Goal: Go to known website: Access a specific website the user already knows

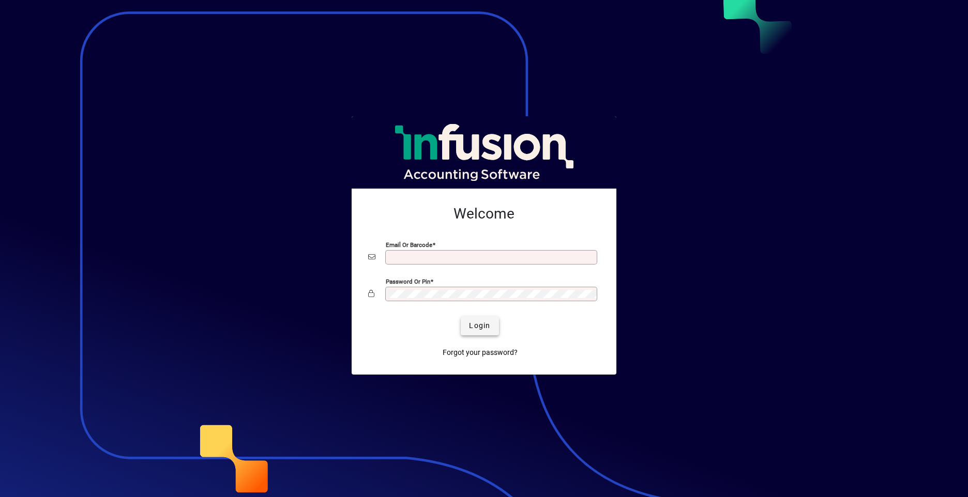
type input "**********"
click at [482, 325] on span "Login" at bounding box center [479, 326] width 21 height 11
